Goal: Complete application form: Complete application form

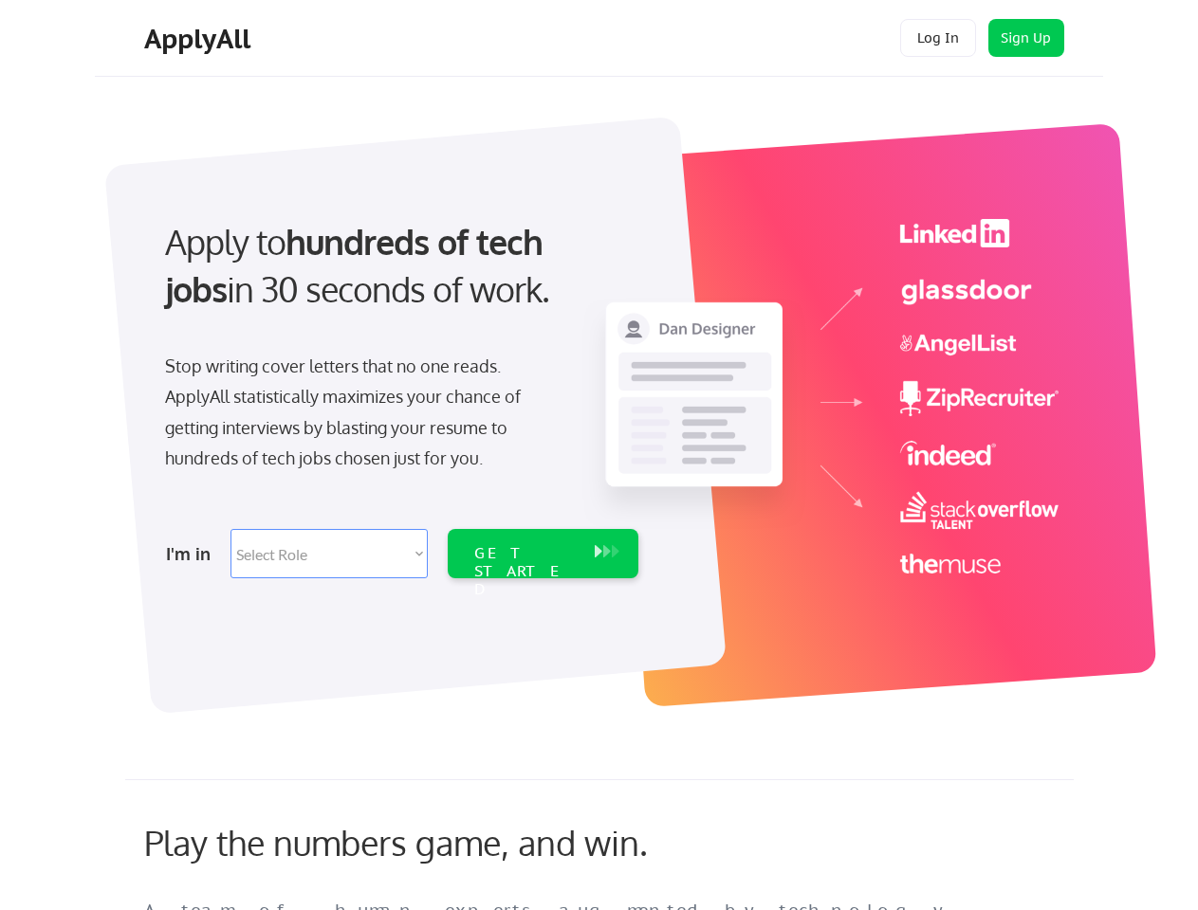
click at [598, 455] on div "Apply to hundreds of tech jobs in 30 seconds of work. Stop writing cover letter…" at bounding box center [400, 393] width 530 height 388
click at [601, 405] on div "Apply to hundreds of tech jobs in 30 seconds of work. Stop writing cover letter…" at bounding box center [400, 393] width 530 height 388
click at [399, 393] on div "Stop writing cover letters that no one reads. ApplyAll statistically maximizes …" at bounding box center [360, 412] width 390 height 123
click at [397, 282] on div "Apply to hundreds of tech jobs in 30 seconds of work." at bounding box center [398, 266] width 466 height 96
click at [359, 416] on div "Stop writing cover letters that no one reads. ApplyAll statistically maximizes …" at bounding box center [360, 412] width 390 height 123
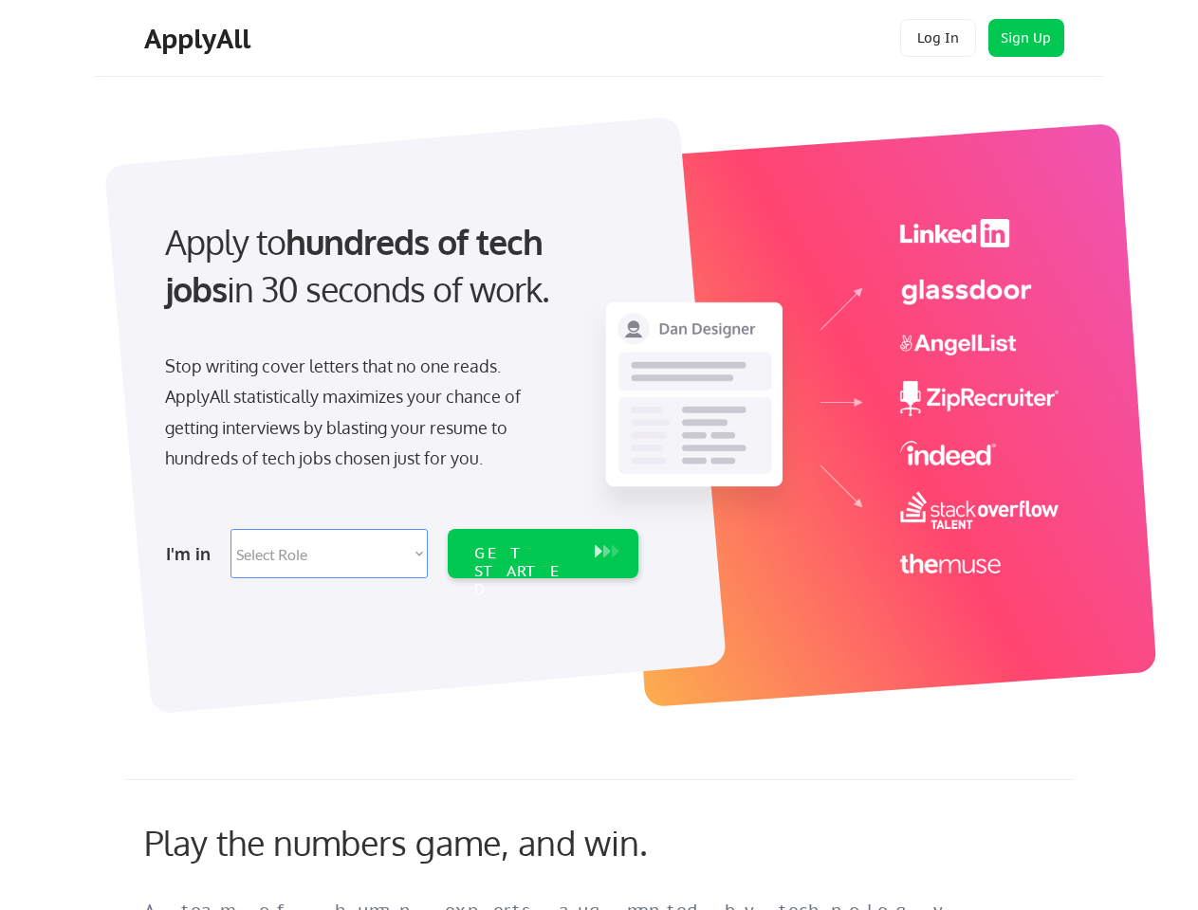
click at [399, 554] on select "Select Role Software Engineering Product Management Customer Success Sales UI/U…" at bounding box center [328, 553] width 197 height 49
click at [193, 554] on div "I'm in" at bounding box center [192, 554] width 53 height 30
click at [329, 554] on select "Select Role Software Engineering Product Management Customer Success Sales UI/U…" at bounding box center [328, 553] width 197 height 49
click at [542, 554] on div "GET STARTED" at bounding box center [524, 571] width 101 height 55
click at [524, 554] on div "GET STARTED" at bounding box center [524, 571] width 101 height 55
